Goal: Transaction & Acquisition: Purchase product/service

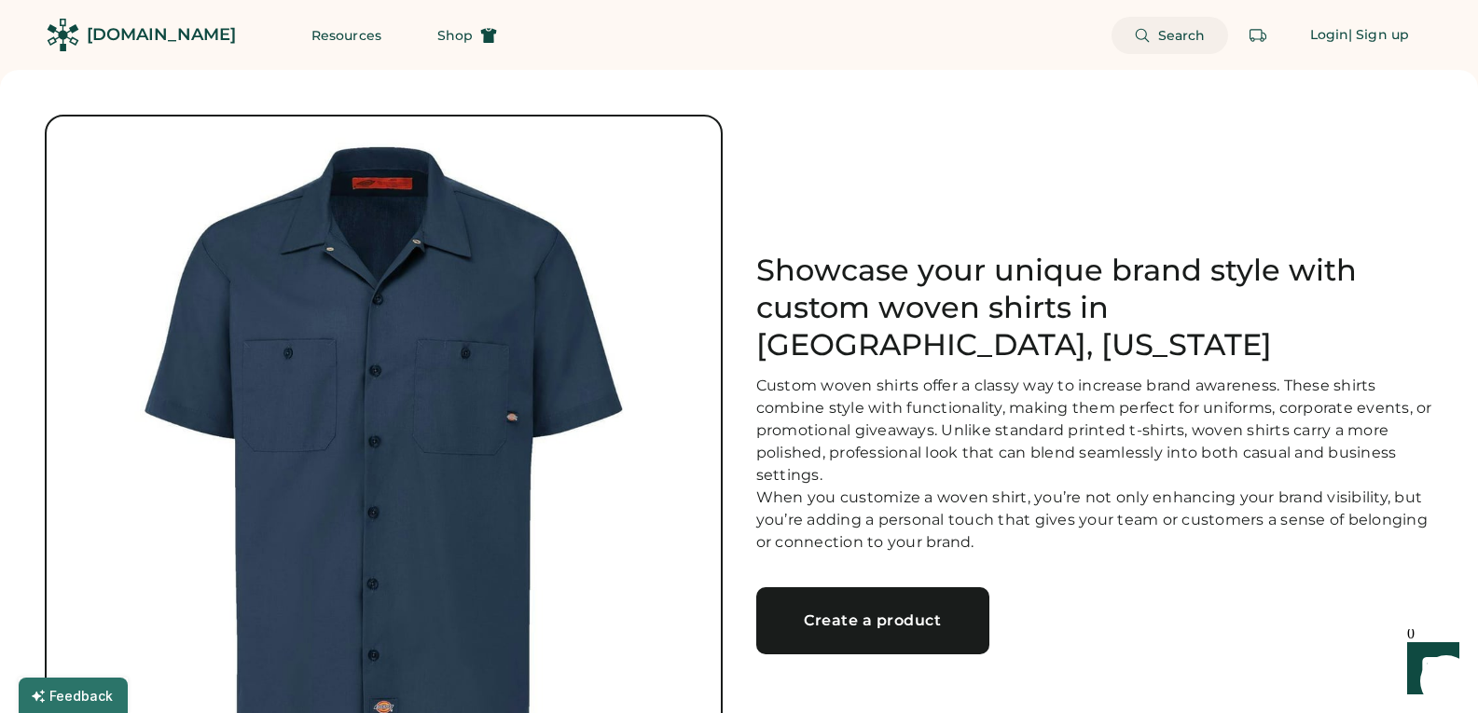
click at [1183, 39] on span "Search" at bounding box center [1182, 35] width 48 height 13
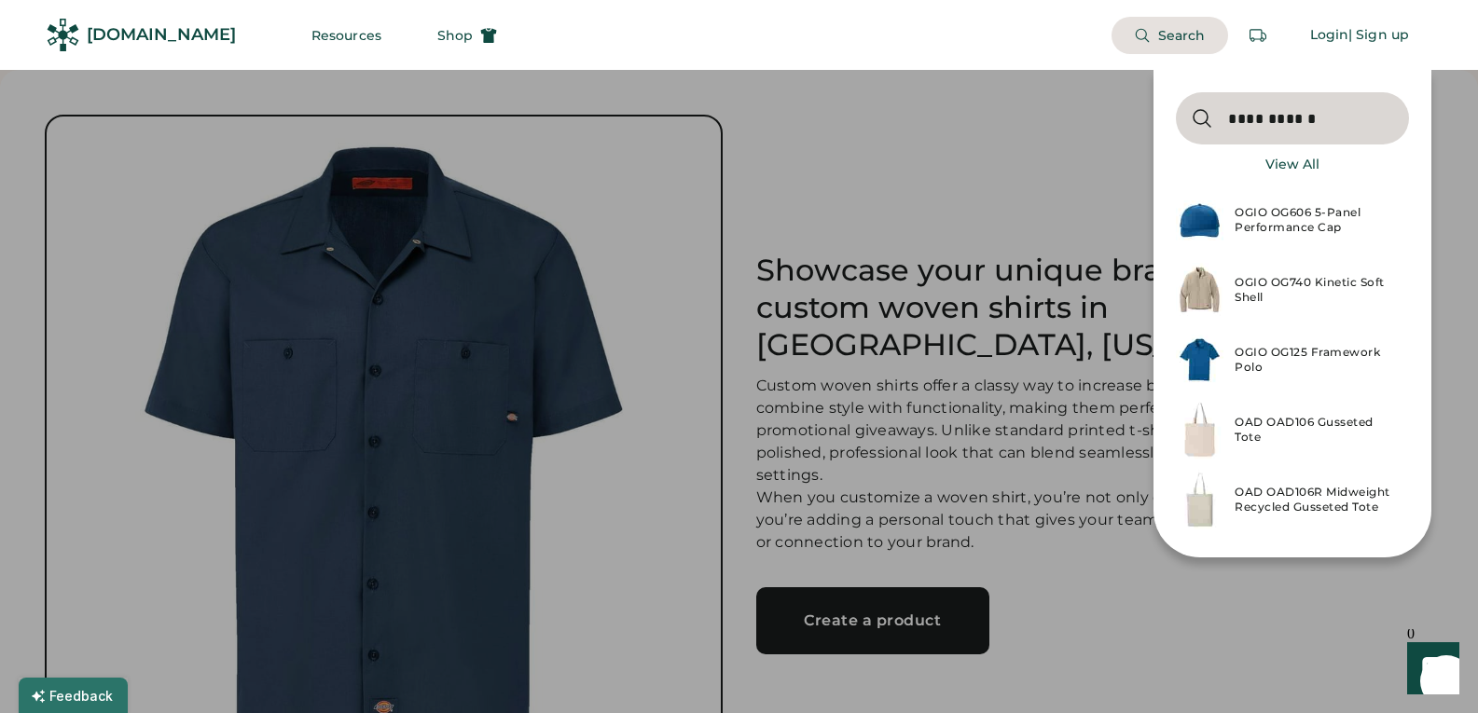
type input "**********"
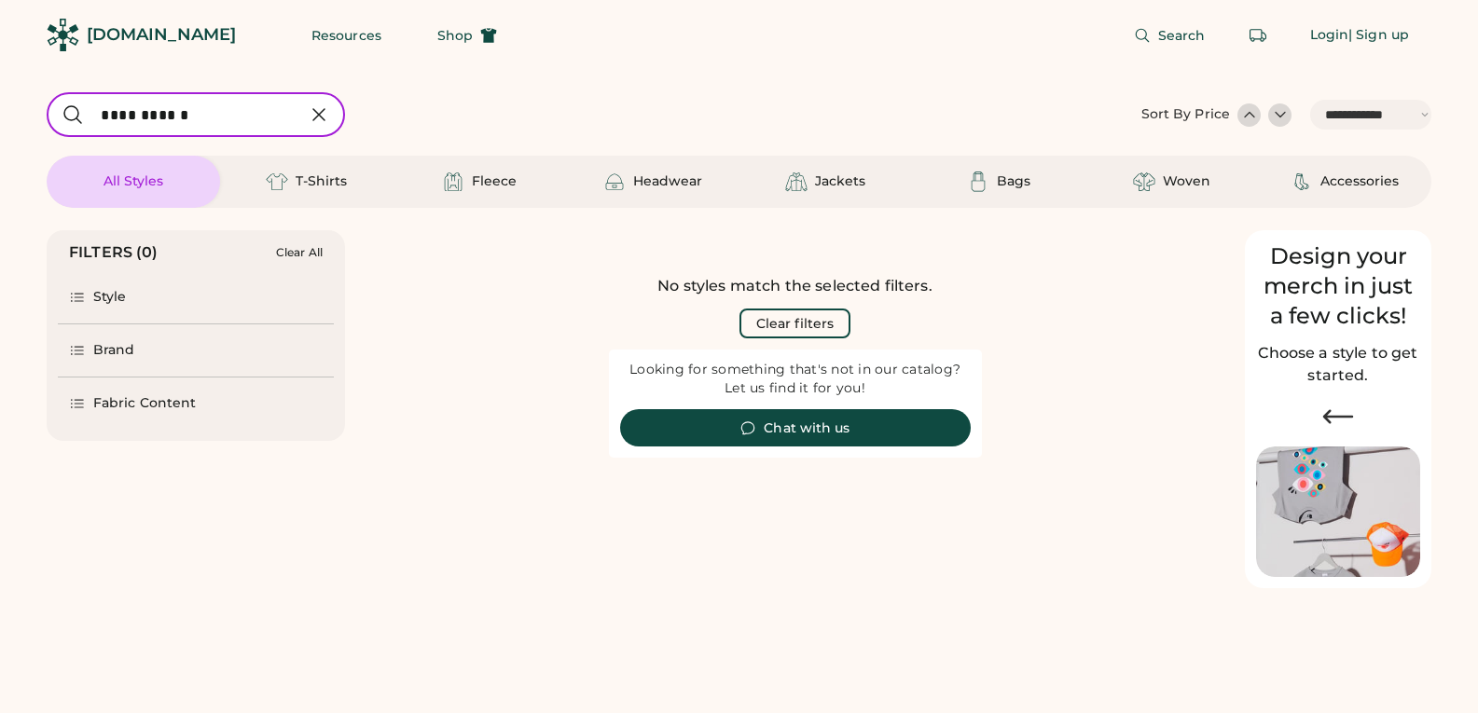
select select "*****"
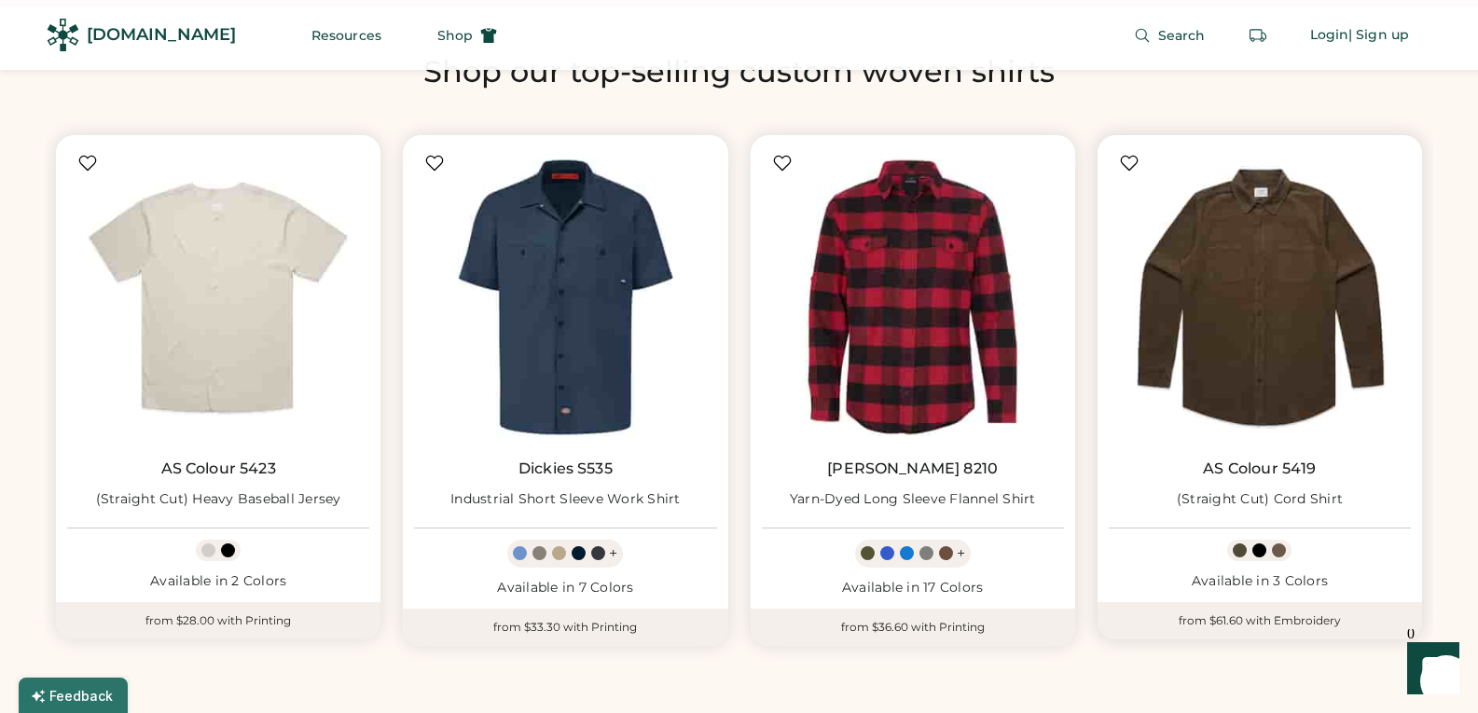
scroll to position [1026, 0]
